Goal: Information Seeking & Learning: Compare options

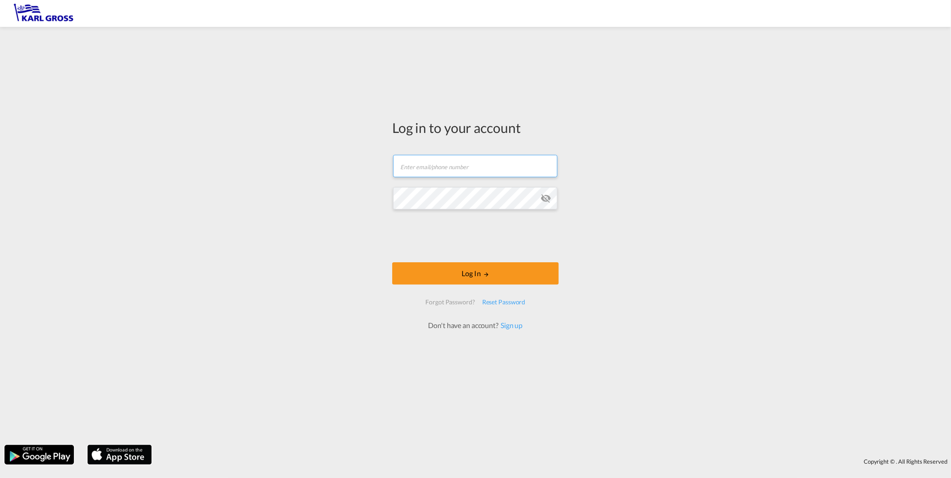
click at [408, 172] on input "text" at bounding box center [475, 166] width 164 height 22
type input "[EMAIL_ADDRESS][DOMAIN_NAME]"
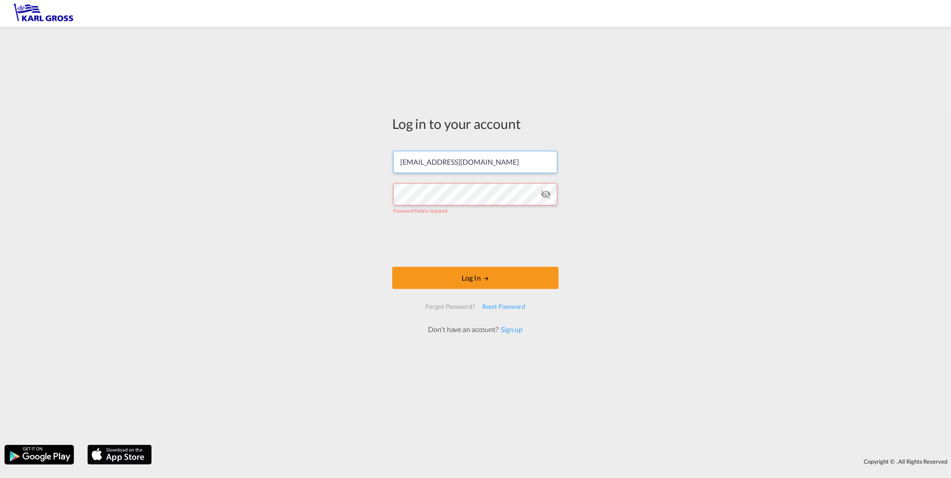
click at [489, 166] on input "a.dugiel@karlgross.de" at bounding box center [475, 162] width 164 height 22
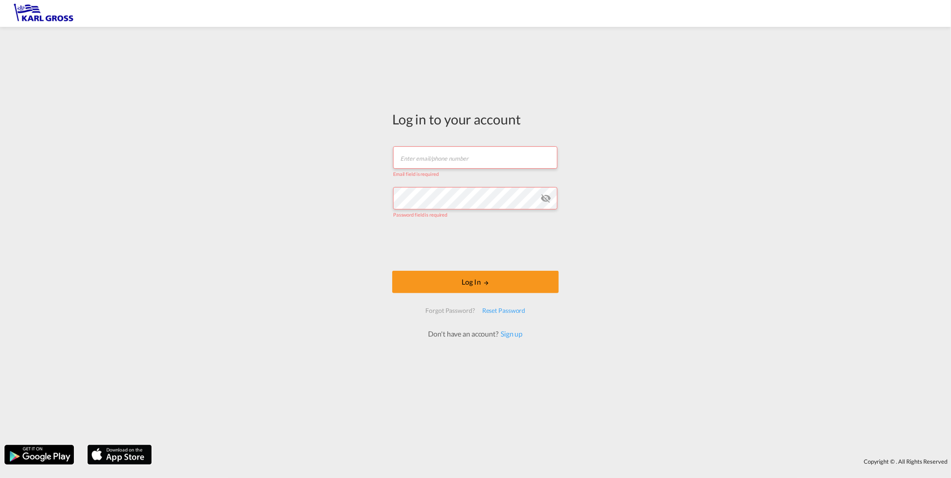
click at [450, 163] on input "text" at bounding box center [475, 157] width 164 height 22
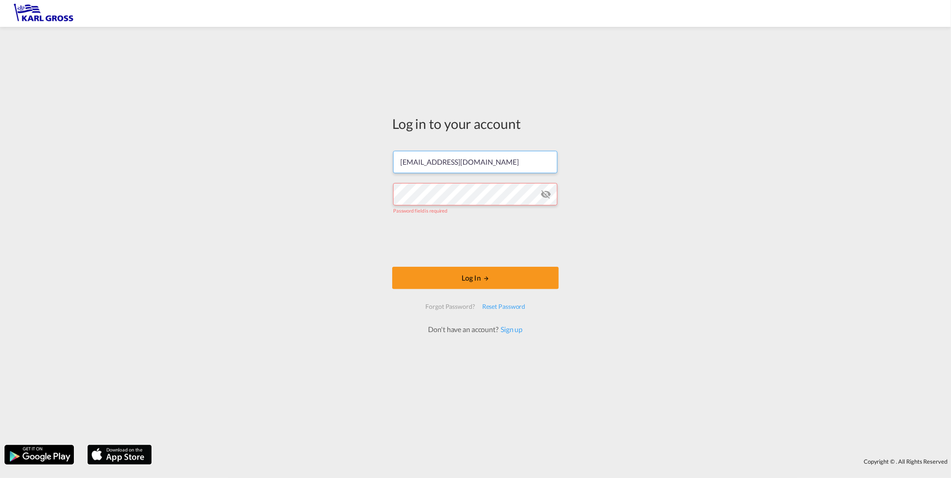
click at [479, 168] on input "a.dugiel@karlgross.de" at bounding box center [475, 162] width 164 height 22
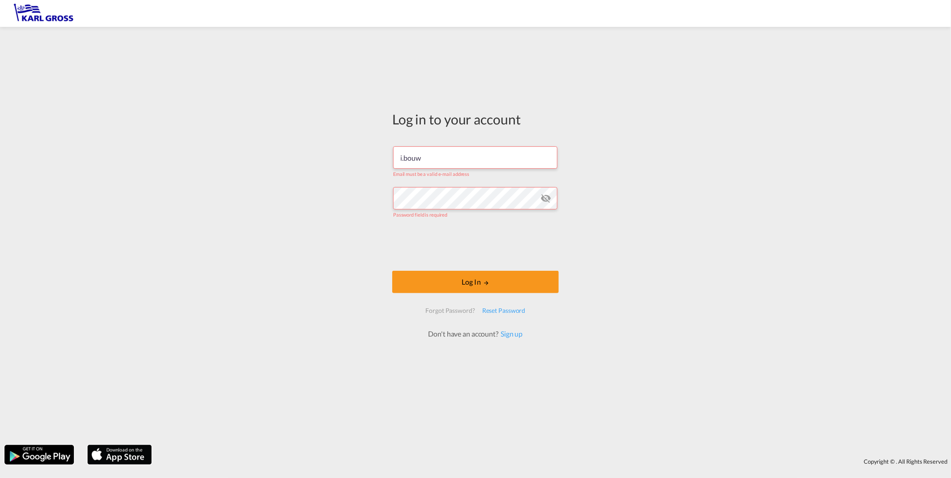
type input "i.bouwmann@karlgross.de"
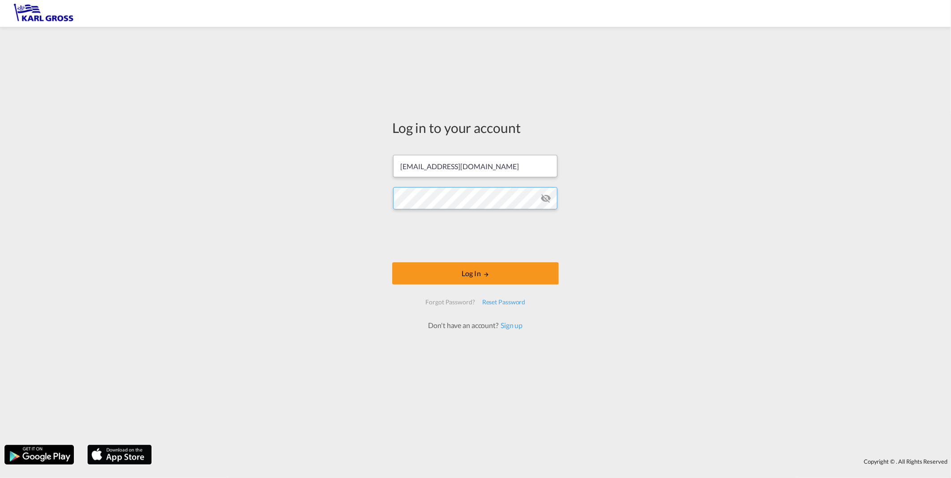
click at [392, 262] on button "Log In" at bounding box center [475, 273] width 167 height 22
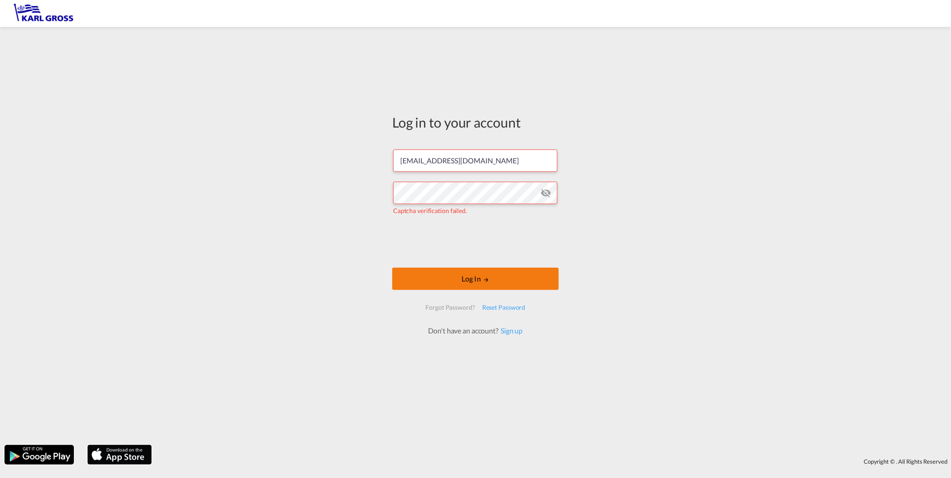
click at [466, 277] on button "Log In" at bounding box center [475, 279] width 167 height 22
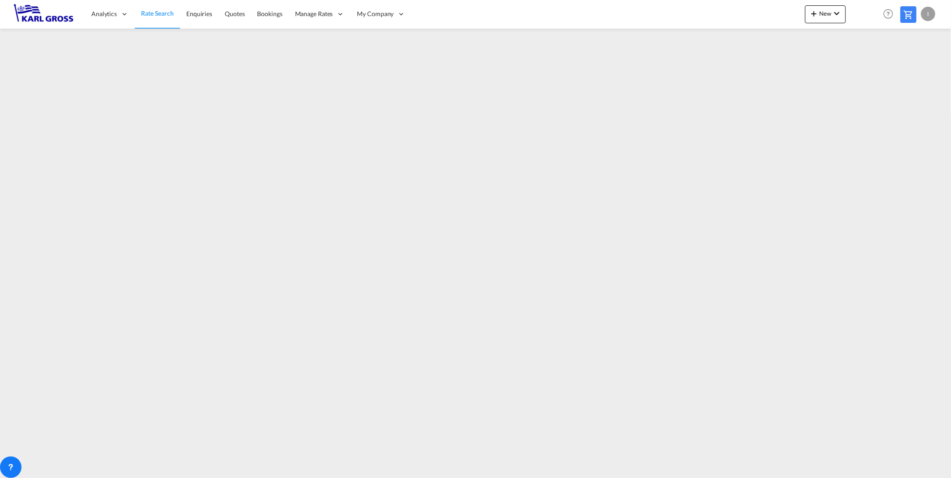
click at [39, 25] on div "Analytics Reports Dashboard Rate Search Enquiries Quotes Bookings" at bounding box center [475, 14] width 924 height 28
click at [38, 18] on img at bounding box center [43, 14] width 60 height 20
click at [158, 16] on span "Rate Search" at bounding box center [157, 13] width 33 height 8
click at [240, 12] on span "Quotes" at bounding box center [235, 14] width 20 height 8
click at [153, 11] on span "Rate Search" at bounding box center [157, 14] width 32 height 8
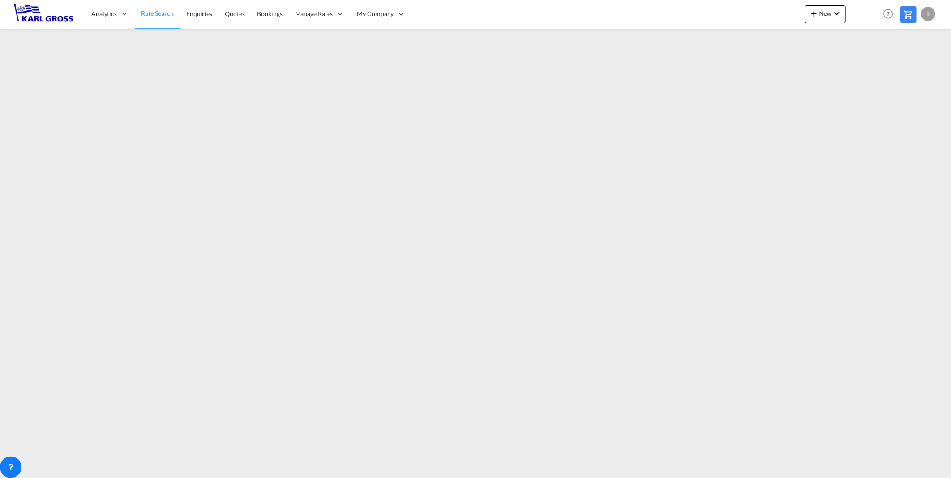
click at [472, 11] on div "Analytics Reports Dashboard Rate Search Enquiries Quotes Bookings" at bounding box center [475, 14] width 924 height 28
